Goal: Task Accomplishment & Management: Manage account settings

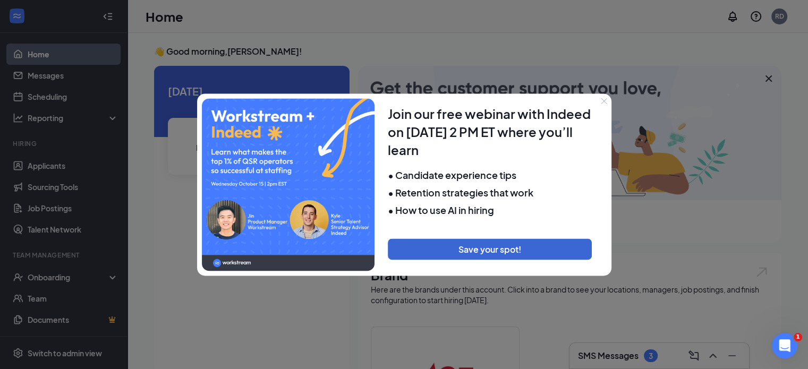
click at [49, 168] on div at bounding box center [404, 184] width 808 height 369
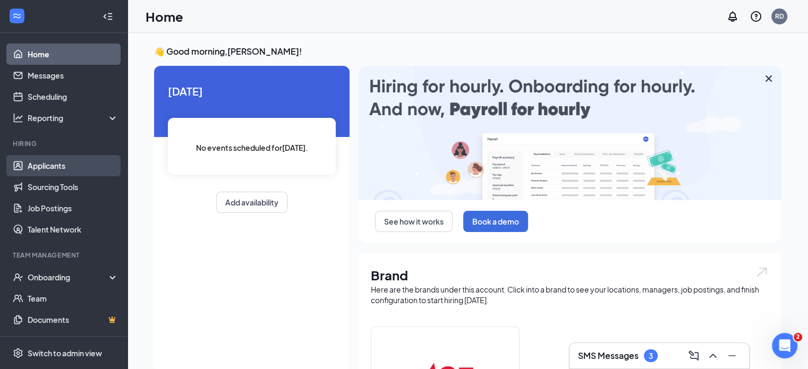
click at [54, 162] on link "Applicants" at bounding box center [73, 165] width 91 height 21
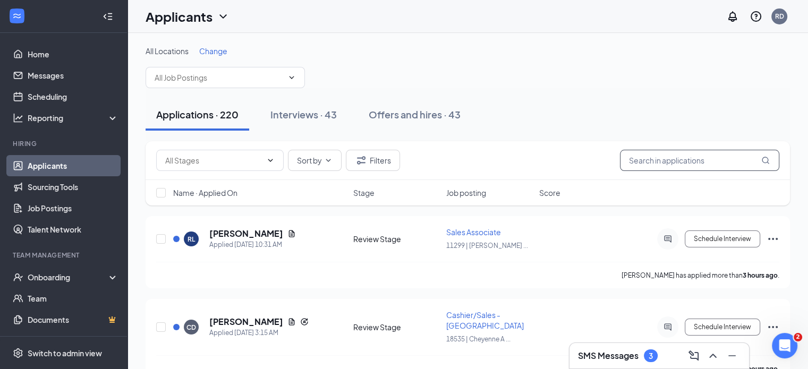
click at [642, 164] on input "text" at bounding box center [699, 160] width 159 height 21
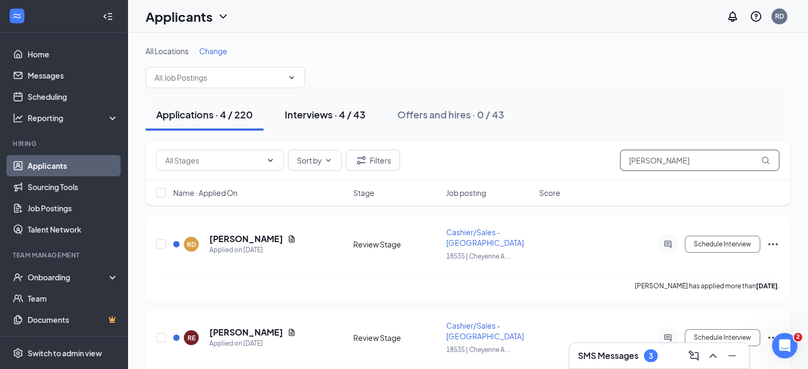
type input "[PERSON_NAME]"
click at [317, 114] on div "Interviews · 4 / 43" at bounding box center [325, 114] width 81 height 13
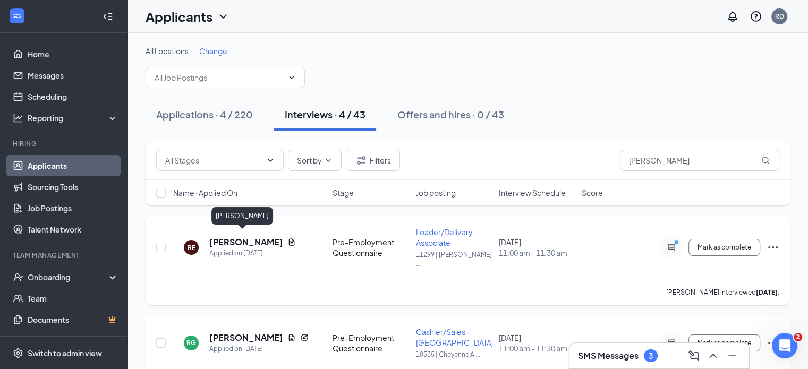
click at [212, 238] on h5 "[PERSON_NAME]" at bounding box center [246, 242] width 74 height 12
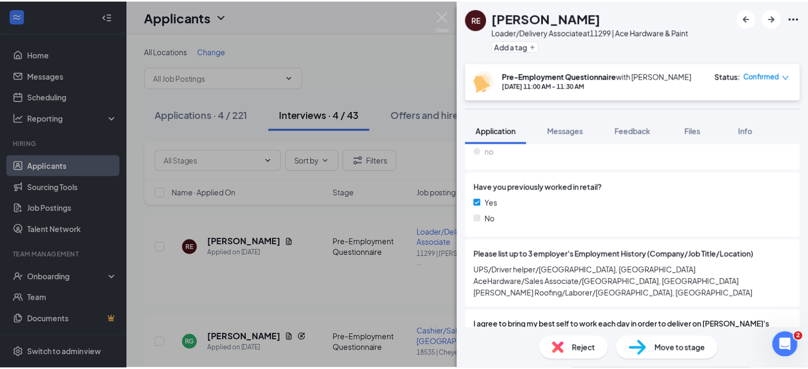
scroll to position [823, 0]
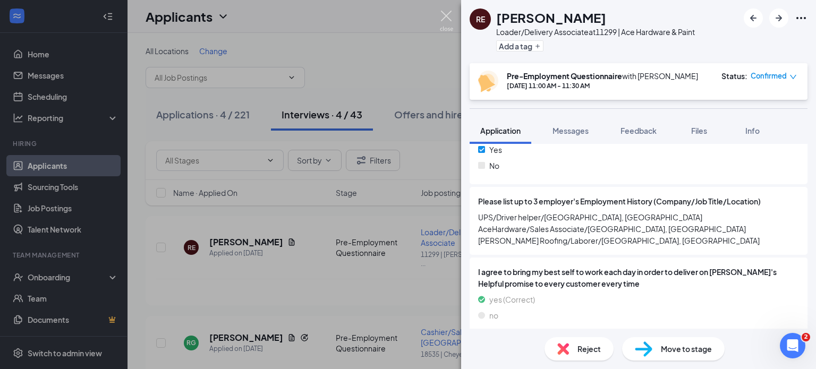
click at [444, 14] on img at bounding box center [446, 21] width 13 height 21
